Goal: Check status

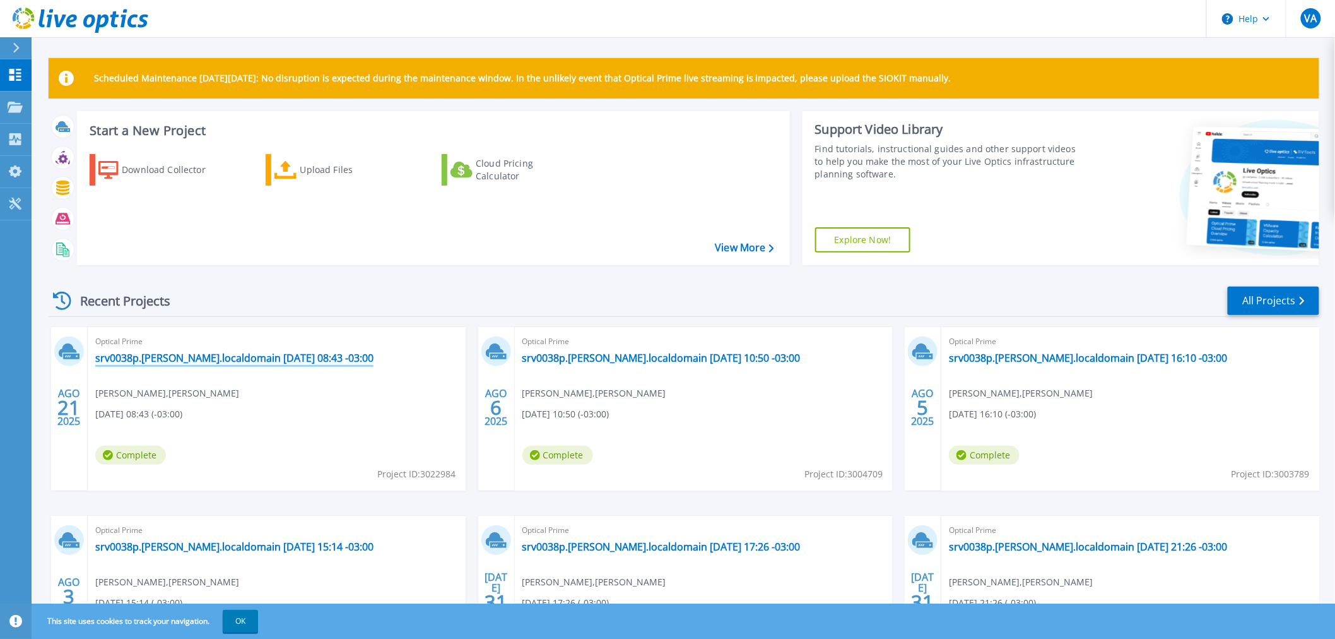
click at [206, 357] on link "srv0038p.[PERSON_NAME].localdomain [DATE] 08:43 -03:00" at bounding box center [234, 357] width 278 height 13
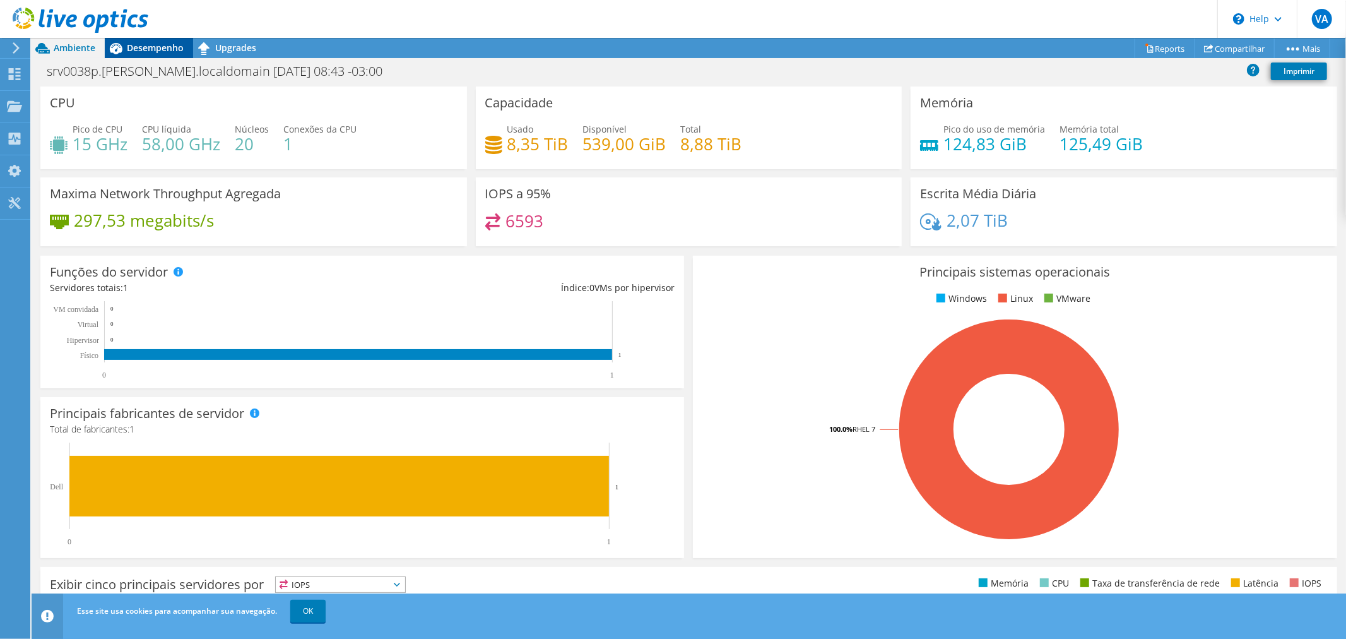
click at [159, 52] on span "Desempenho" at bounding box center [155, 48] width 57 height 12
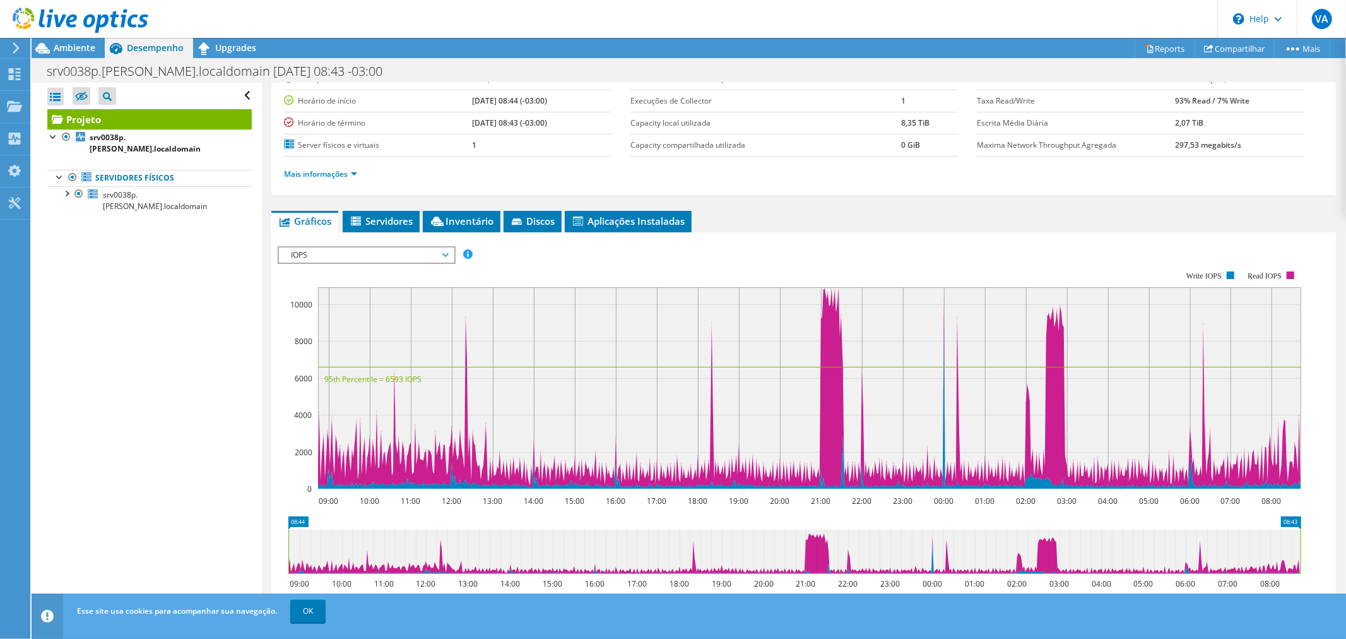
scroll to position [33, 0]
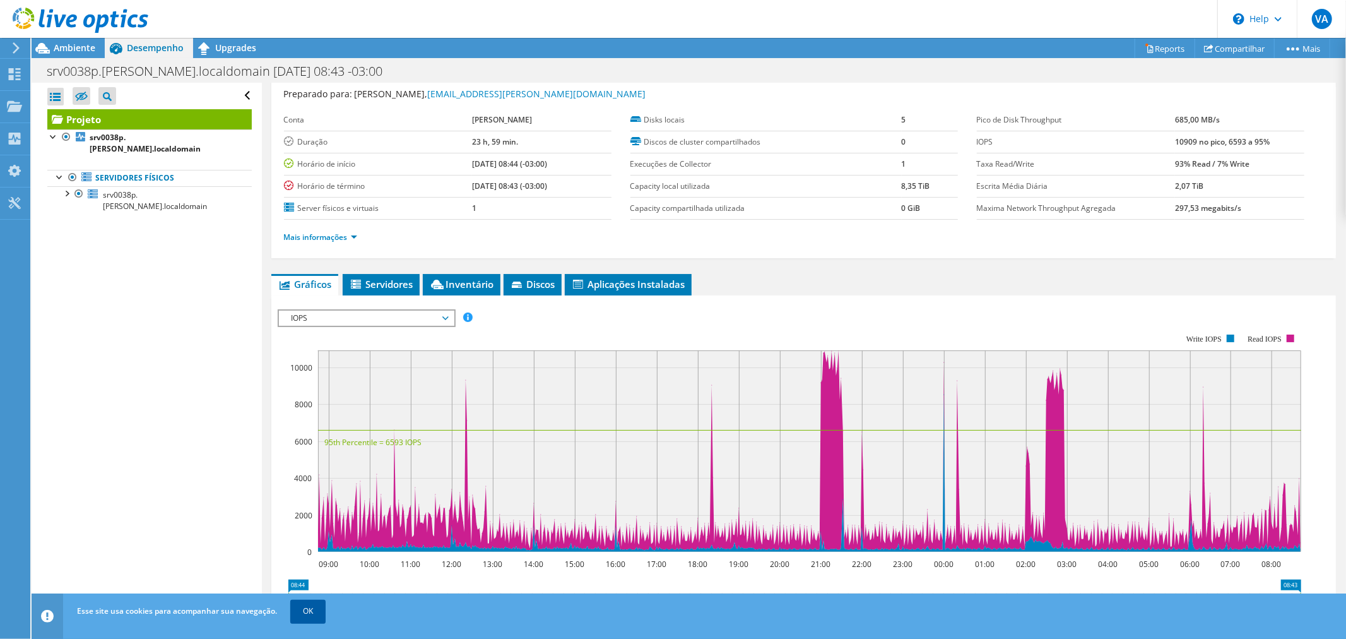
click at [309, 612] on link "OK" at bounding box center [307, 610] width 35 height 23
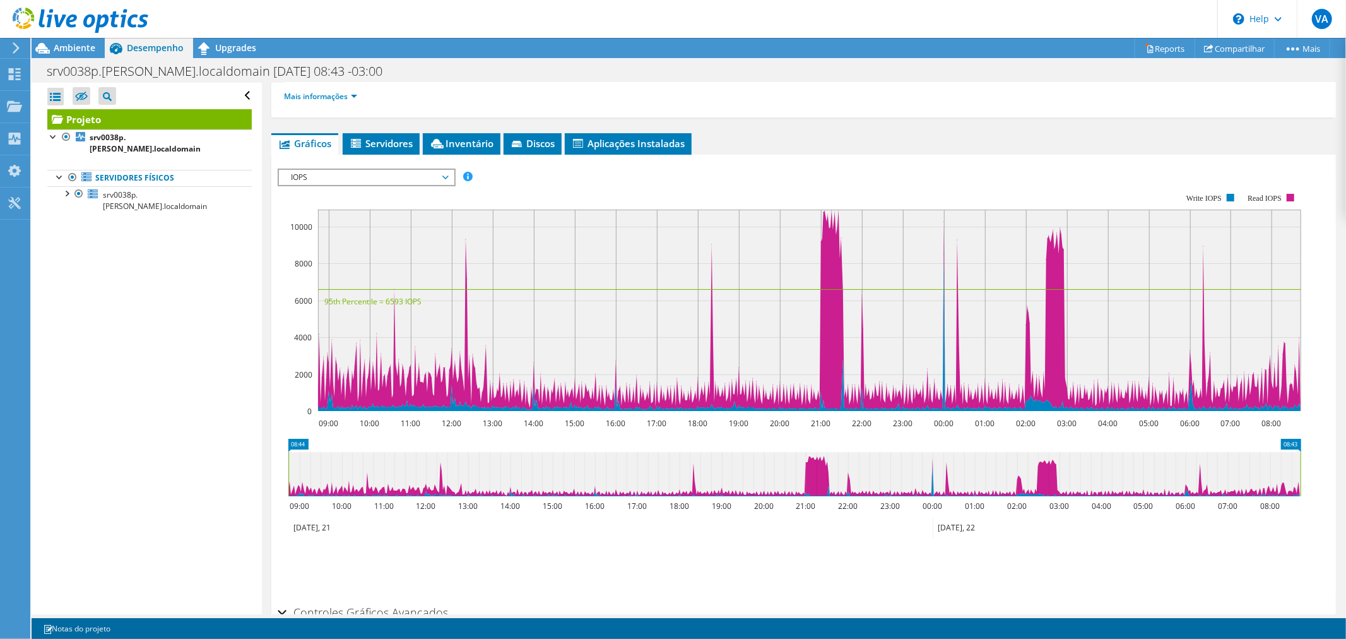
scroll to position [174, 0]
click at [888, 112] on div "Mais informações" at bounding box center [803, 96] width 1039 height 35
click at [440, 170] on span "IOPS" at bounding box center [366, 177] width 162 height 15
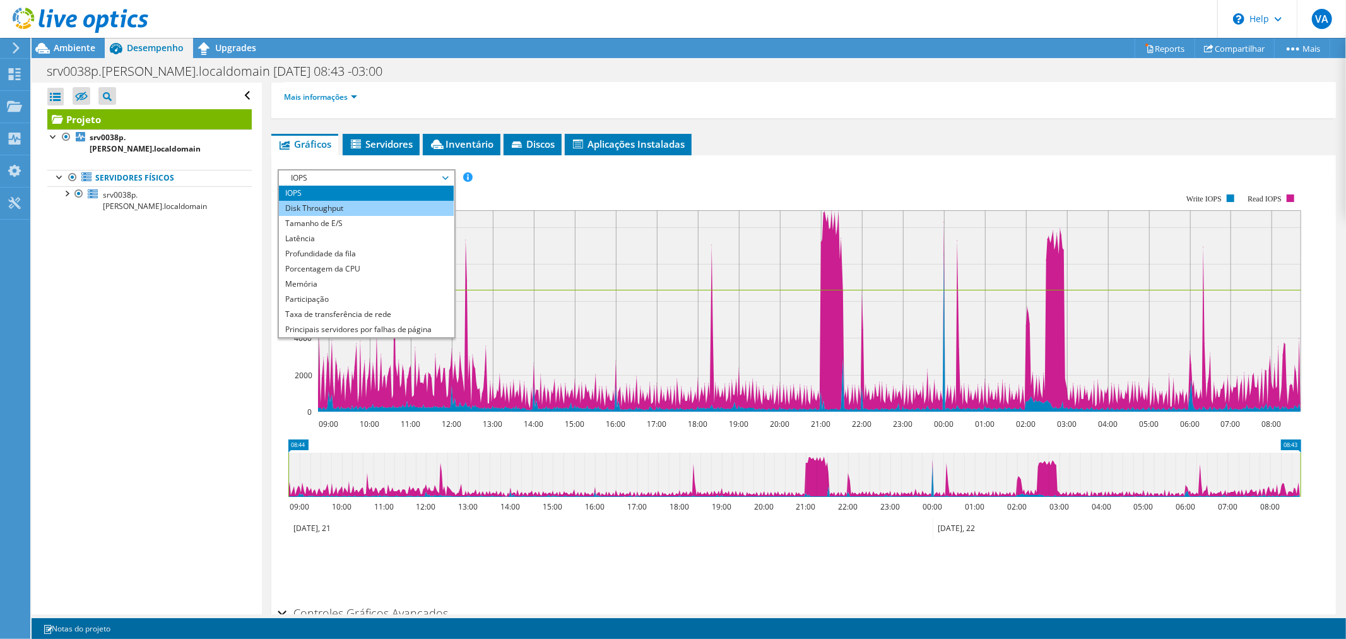
click at [367, 201] on li "Disk Throughput" at bounding box center [366, 208] width 175 height 15
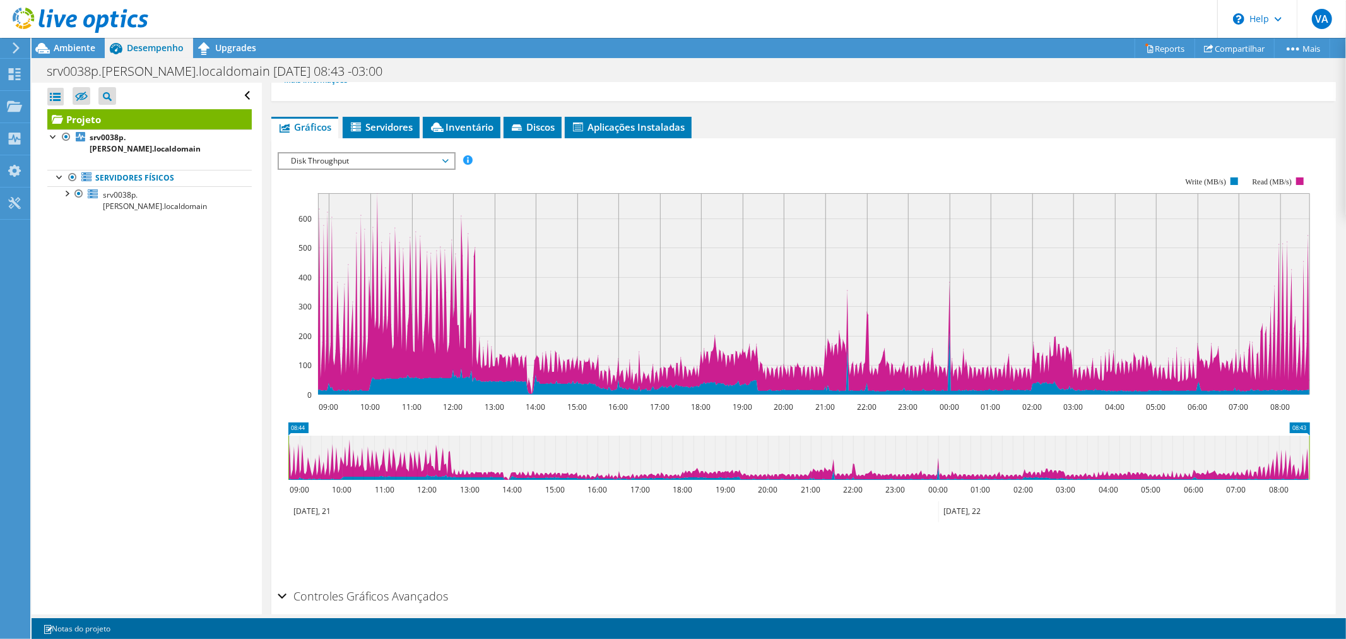
scroll to position [244, 0]
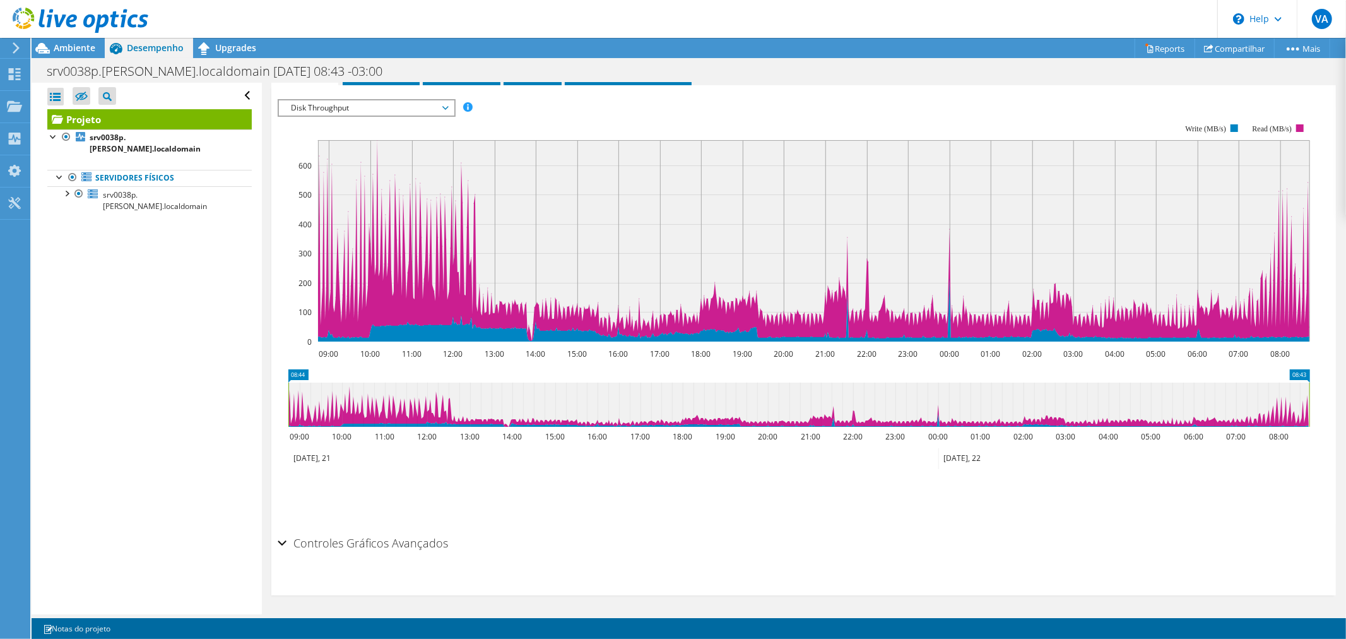
click at [443, 102] on span "Disk Throughput" at bounding box center [366, 107] width 162 height 15
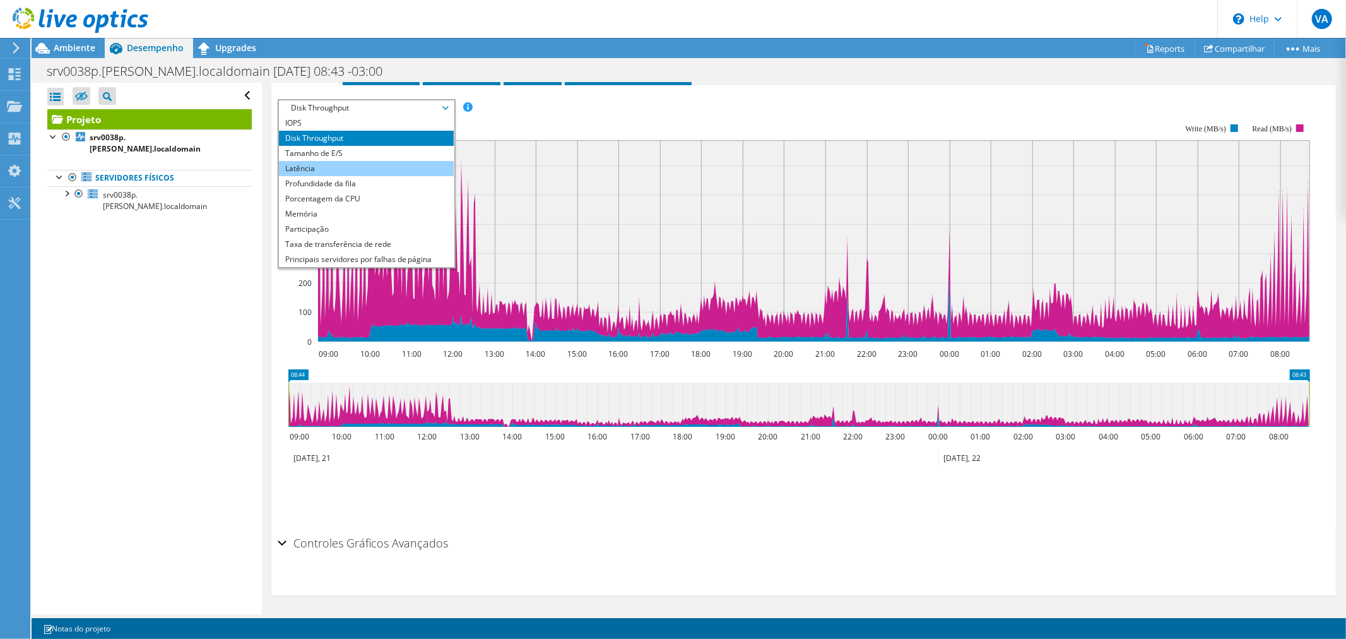
click at [353, 162] on li "Latência" at bounding box center [366, 168] width 175 height 15
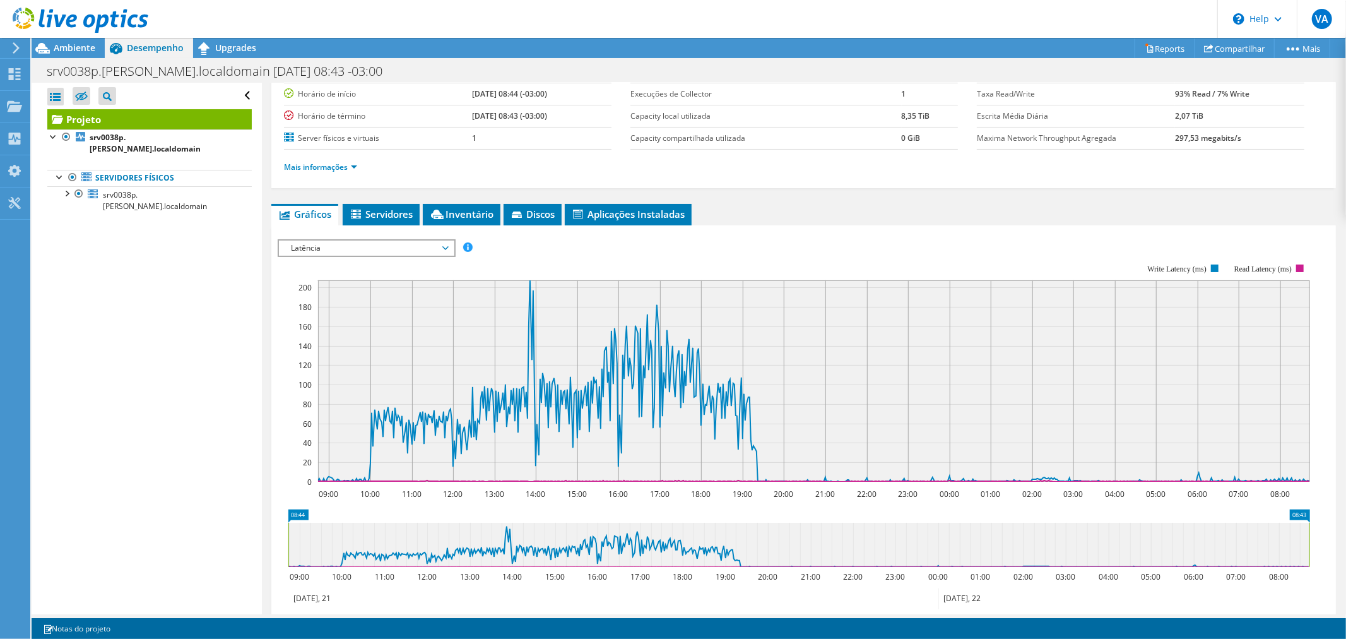
scroll to position [174, 0]
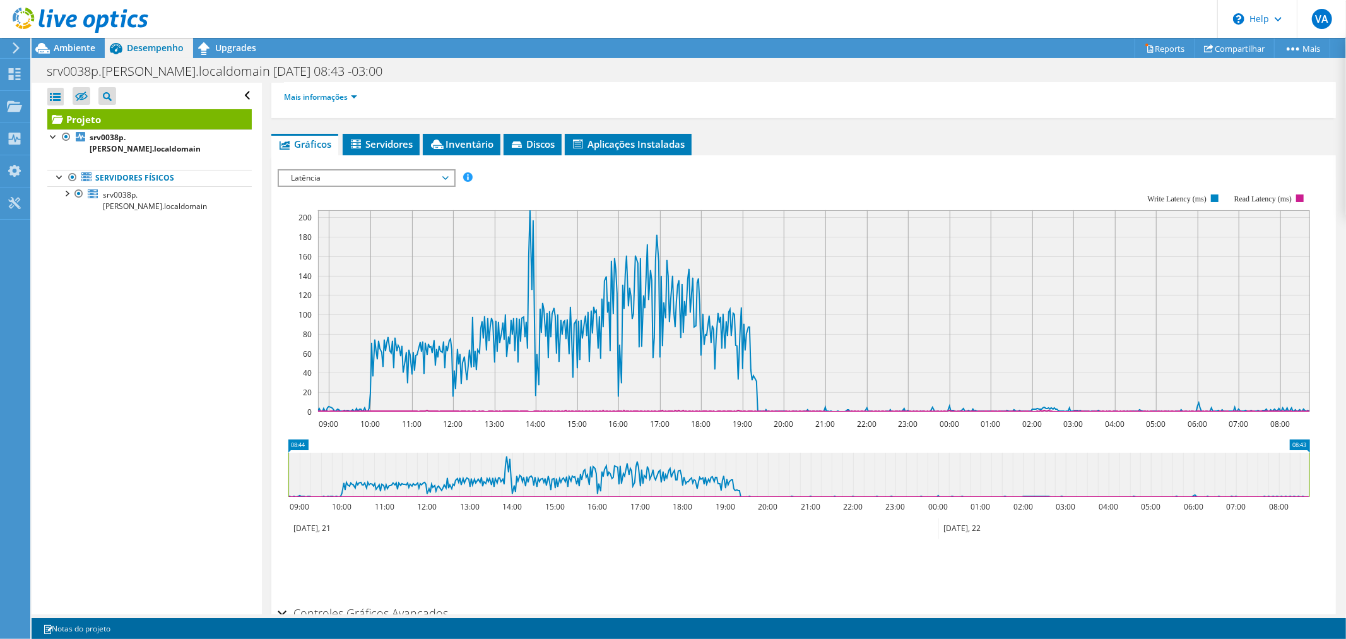
click at [447, 177] on span "Latência" at bounding box center [366, 177] width 162 height 15
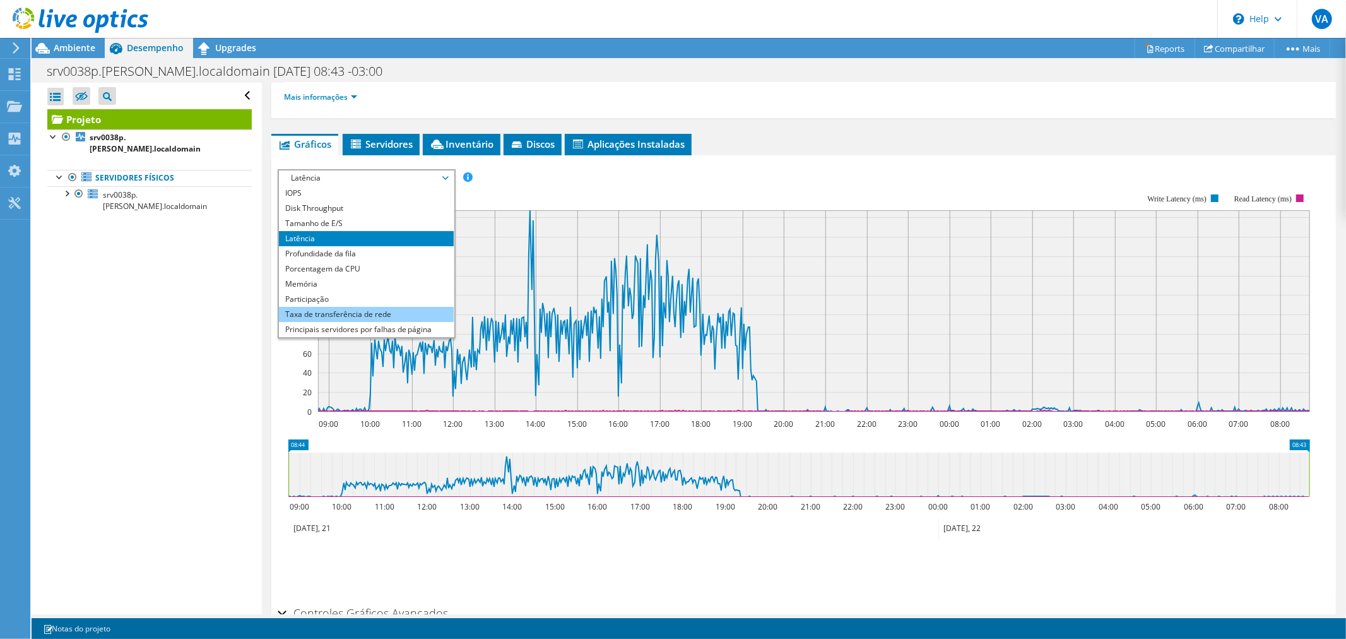
click at [365, 307] on li "Taxa de transferência de rede" at bounding box center [366, 314] width 175 height 15
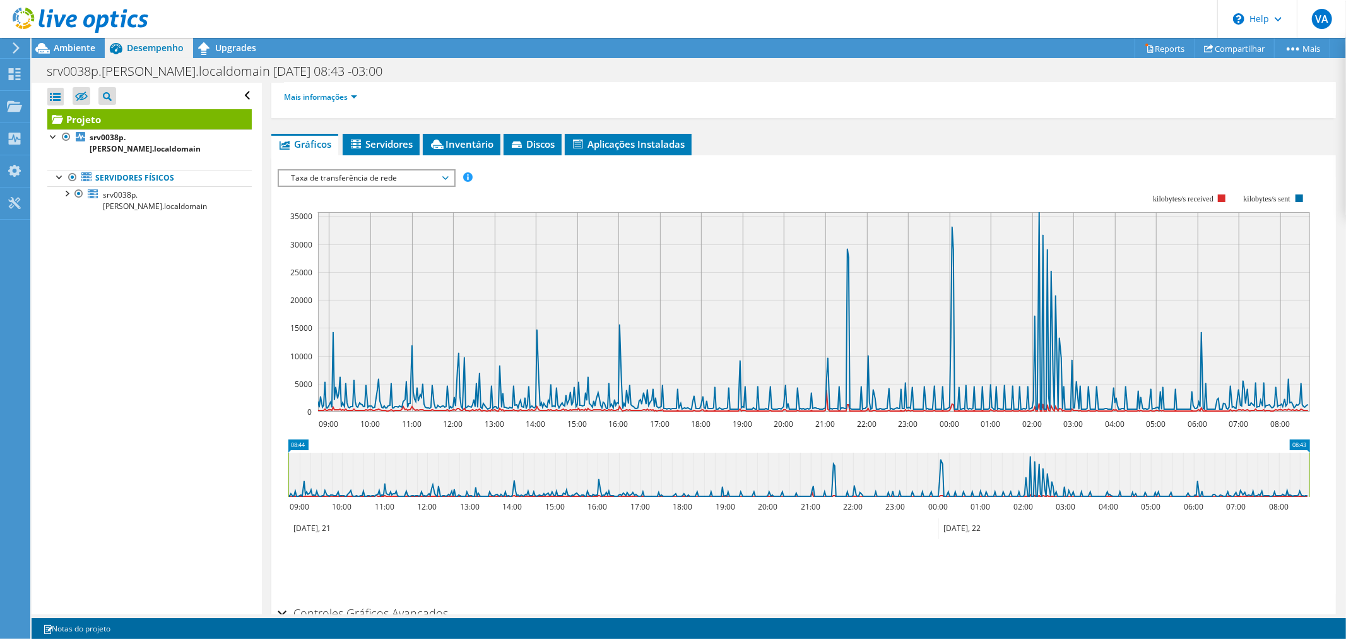
click at [442, 175] on span "Taxa de transferência de rede" at bounding box center [366, 177] width 162 height 15
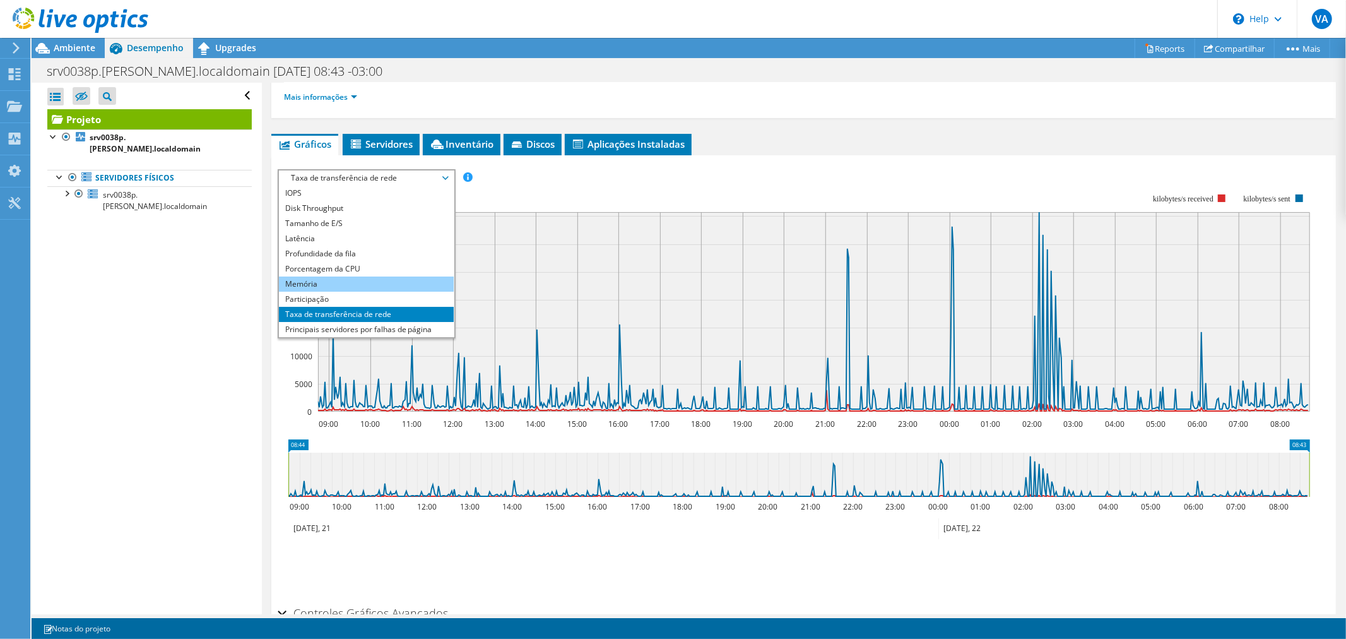
click at [366, 281] on li "Memória" at bounding box center [366, 283] width 175 height 15
